Goal: Information Seeking & Learning: Check status

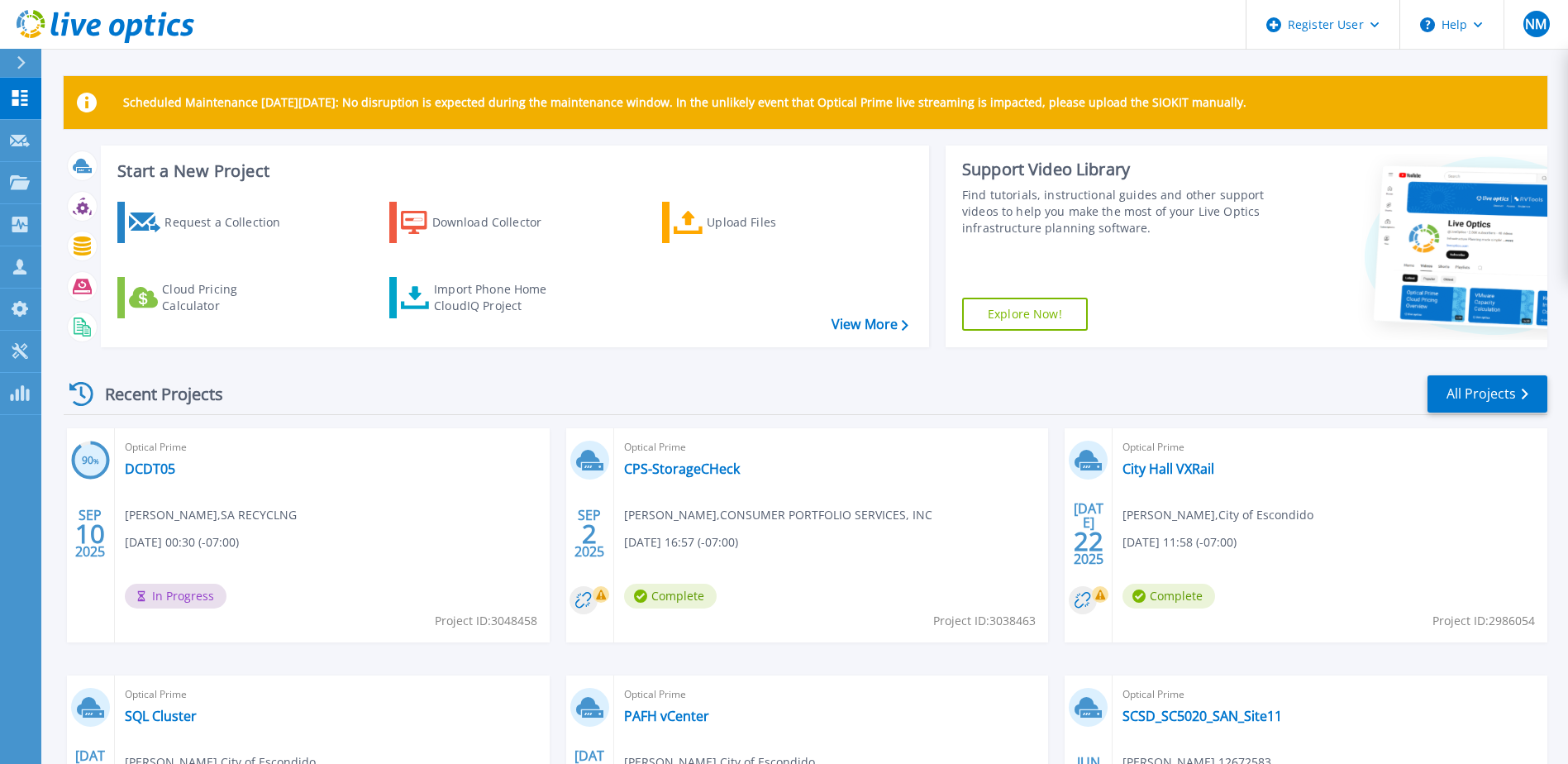
click at [41, 58] on div "Scheduled Maintenance on Monday 22nd September: No disruption is expected durin…" at bounding box center [804, 467] width 1526 height 936
click at [18, 63] on icon at bounding box center [21, 63] width 9 height 13
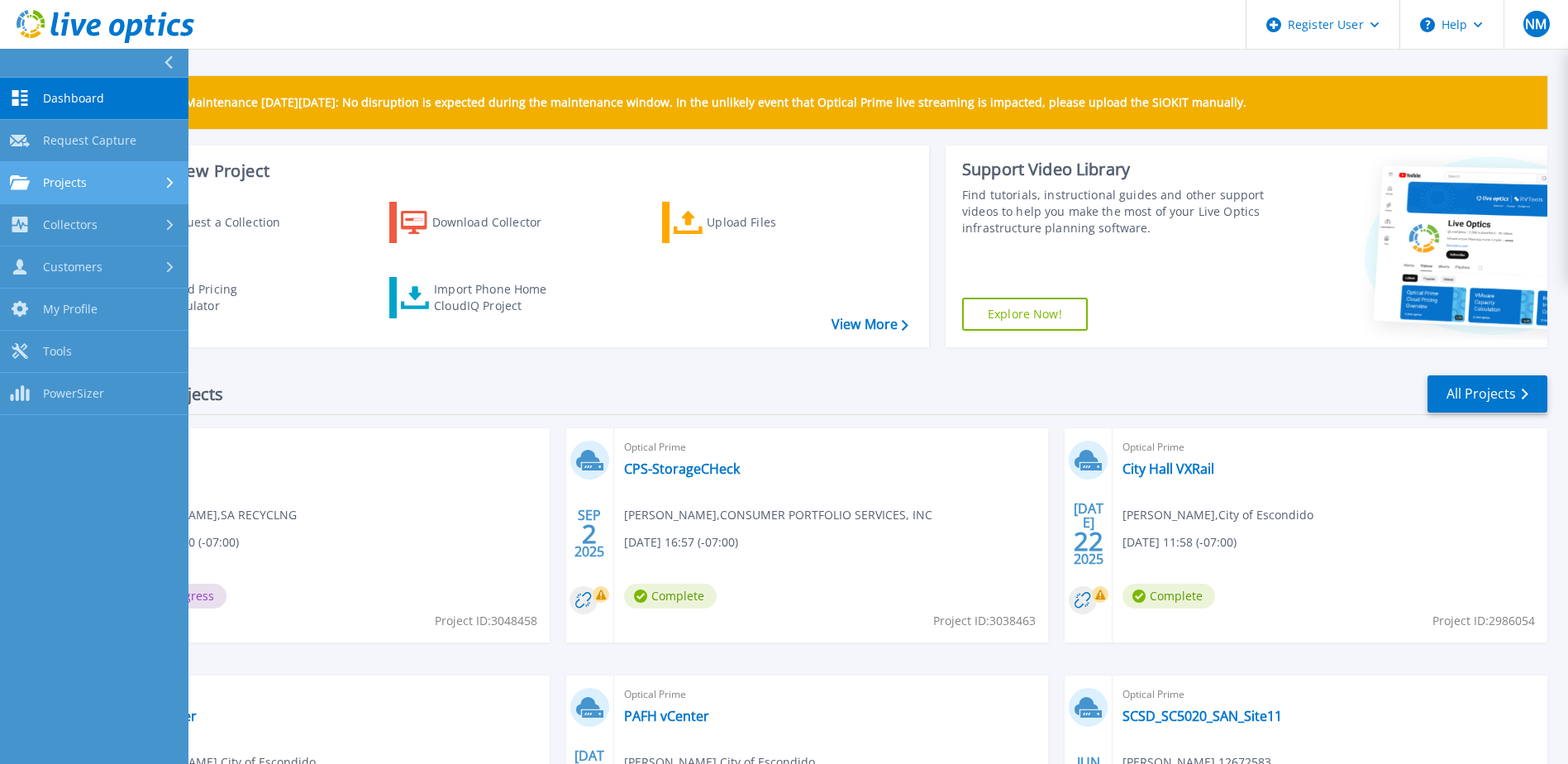
click at [112, 175] on div "Projects" at bounding box center [94, 182] width 169 height 15
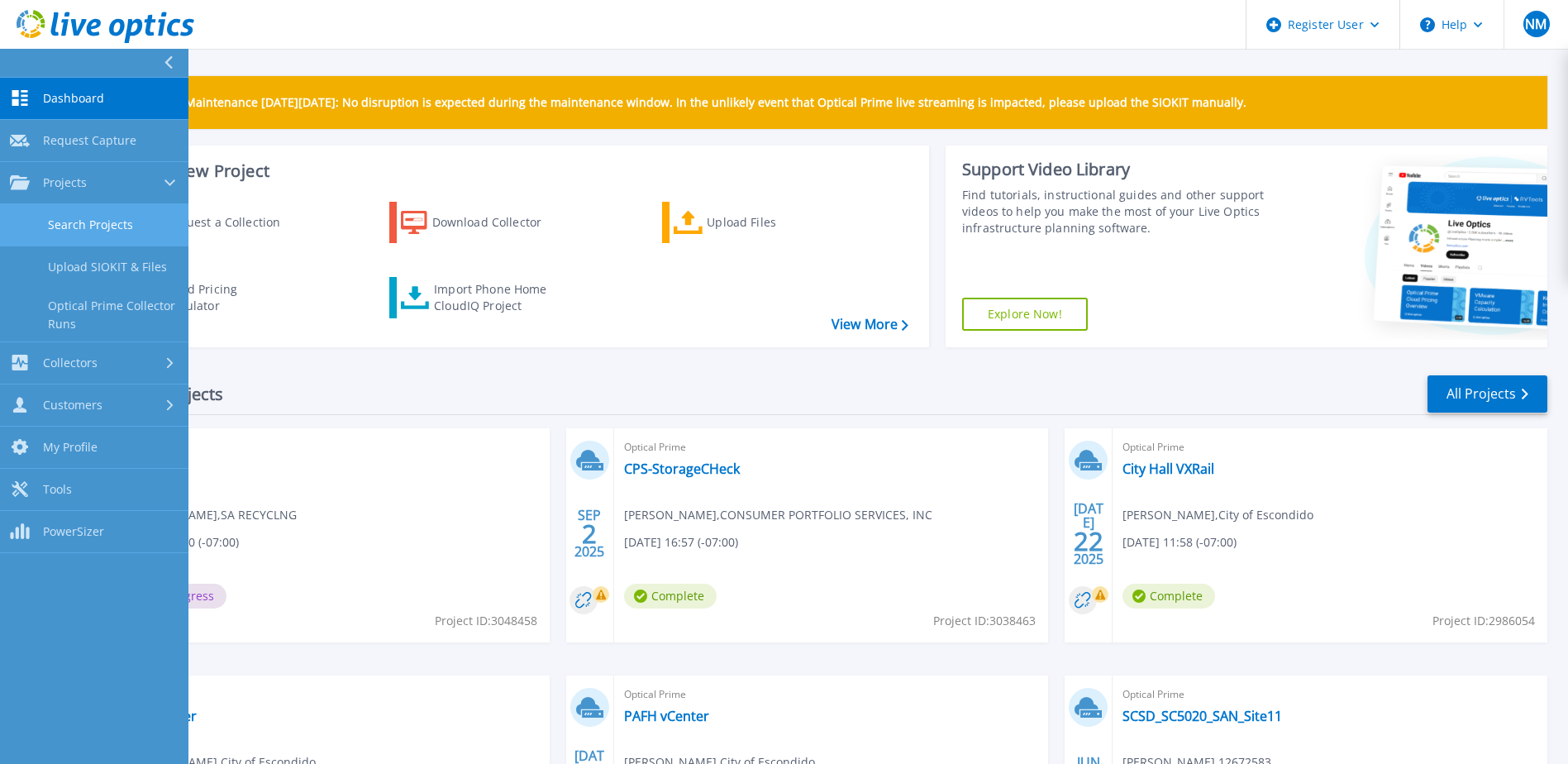
click at [115, 219] on link "Search Projects" at bounding box center [94, 224] width 189 height 42
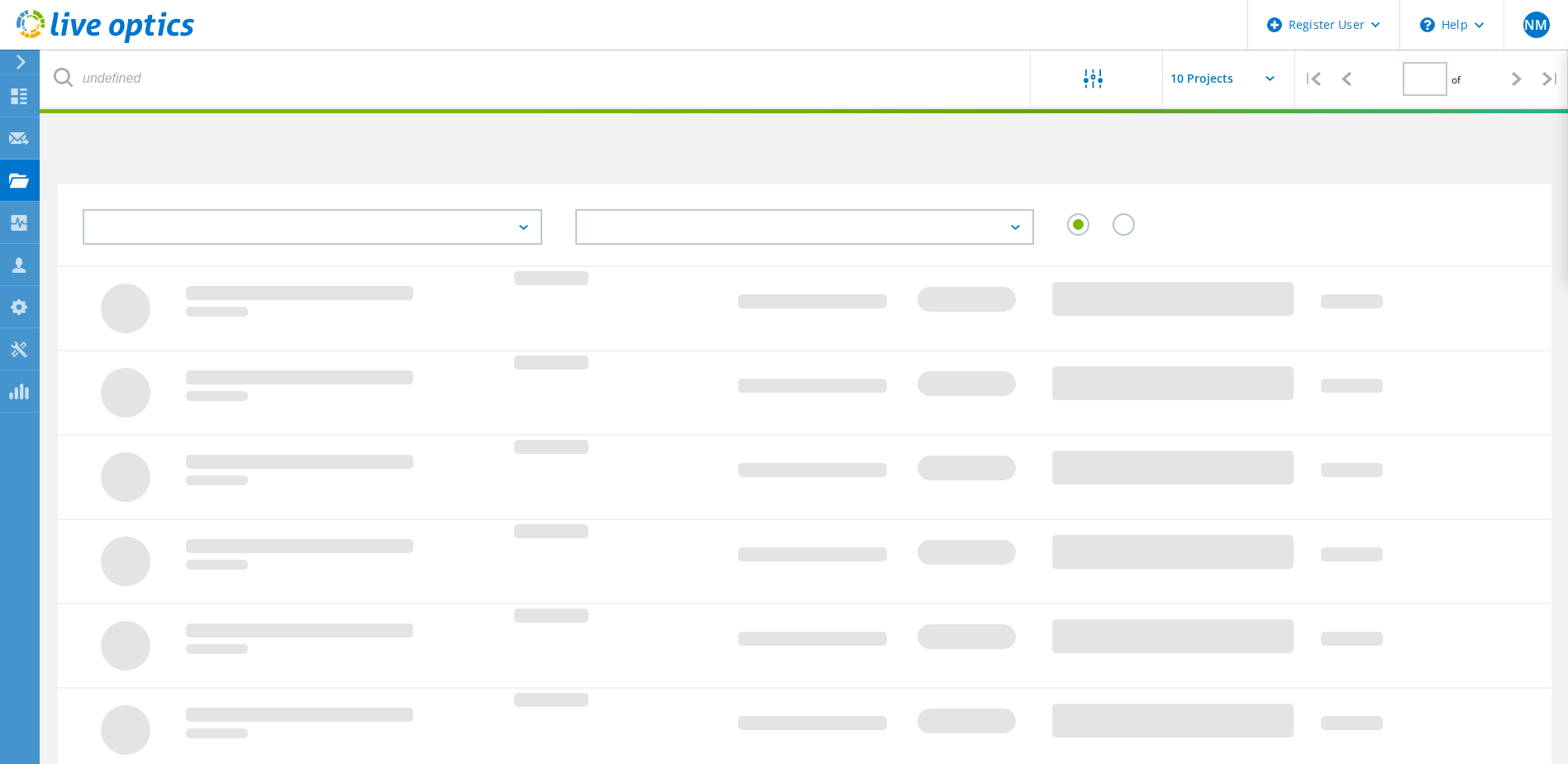
type input "1"
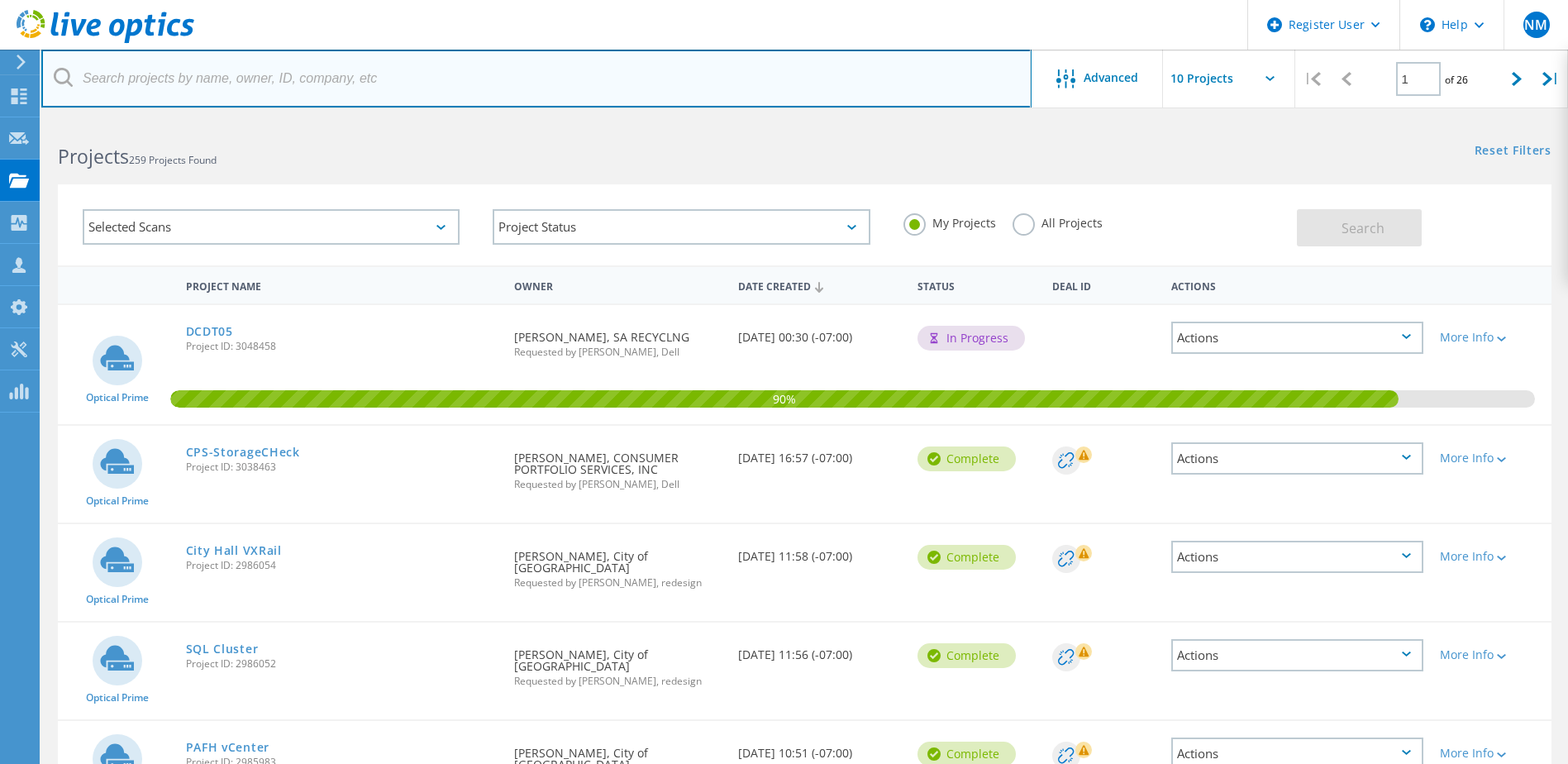
click at [379, 85] on input "text" at bounding box center [536, 78] width 990 height 58
paste input "2816791"
type input "2816791"
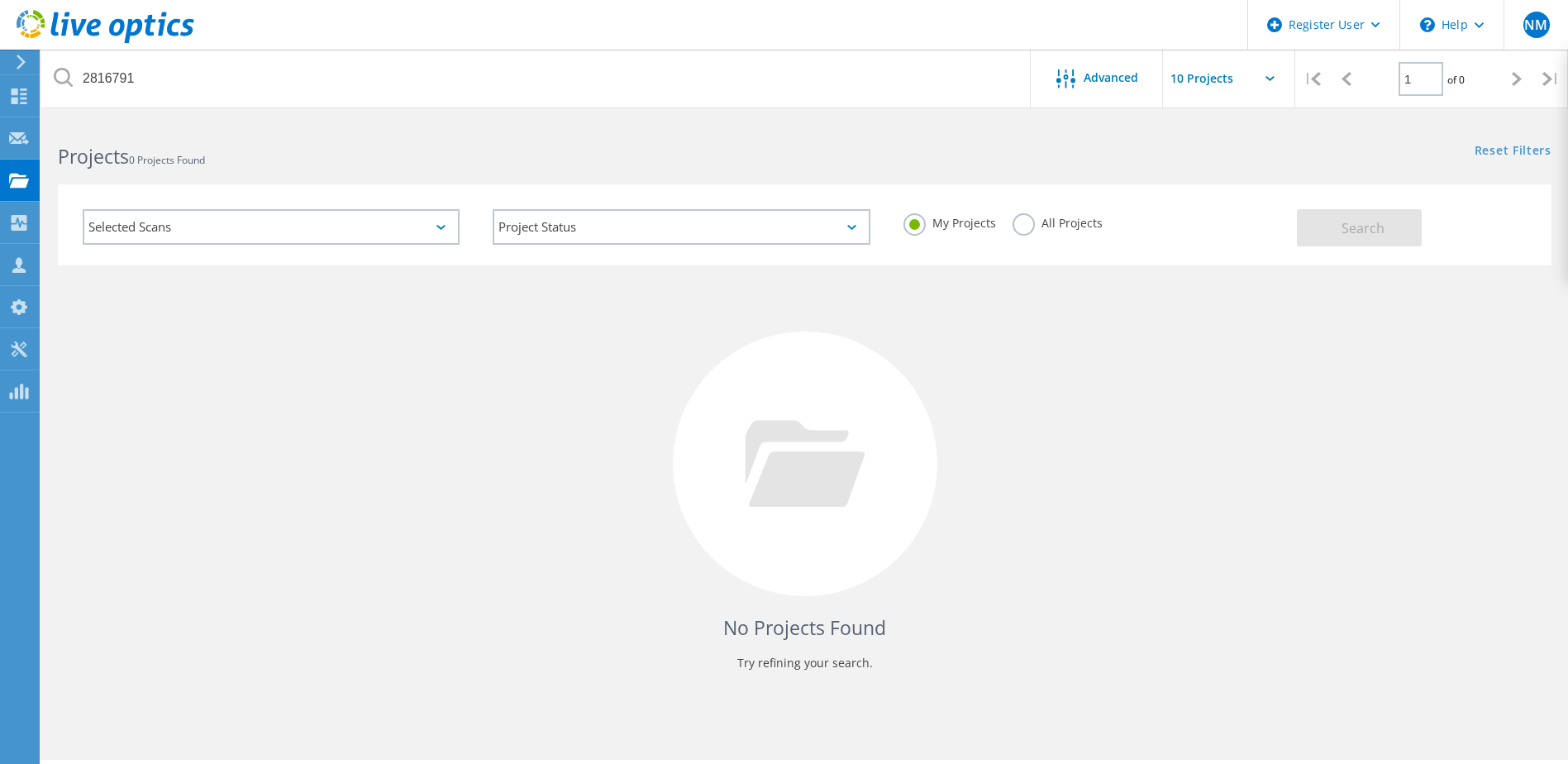
click at [1047, 222] on label "All Projects" at bounding box center [1057, 222] width 90 height 16
click at [0, 0] on input "All Projects" at bounding box center [0, 0] width 0 height 0
click at [1348, 252] on div "Selected Scans Project Status In Progress Complete Published Anonymous Archived…" at bounding box center [804, 224] width 1493 height 81
click at [1349, 231] on span "Search" at bounding box center [1363, 228] width 43 height 18
